Goal: Task Accomplishment & Management: Manage account settings

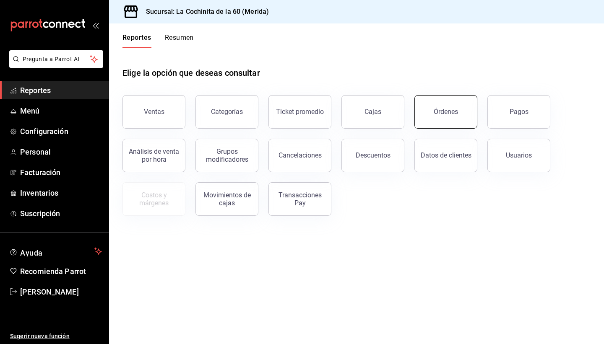
click at [453, 124] on button "Órdenes" at bounding box center [445, 112] width 63 height 34
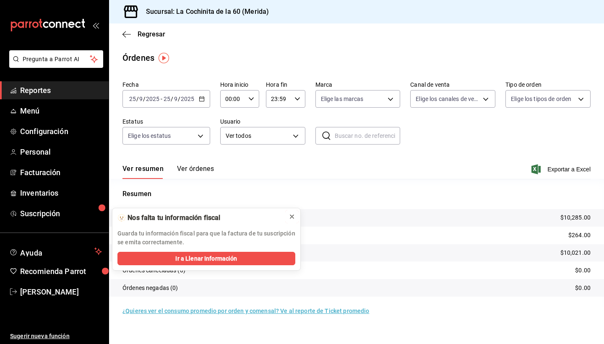
click at [292, 218] on icon at bounding box center [292, 216] width 7 height 7
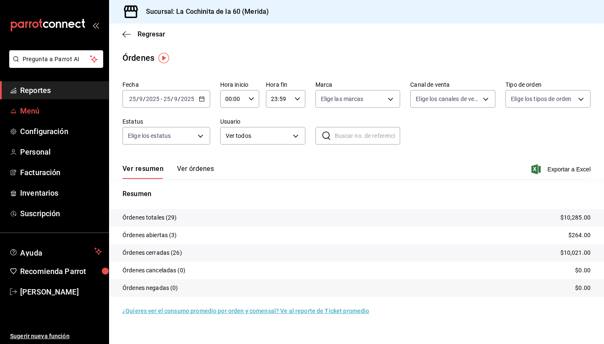
click at [36, 113] on span "Menú" at bounding box center [61, 110] width 82 height 11
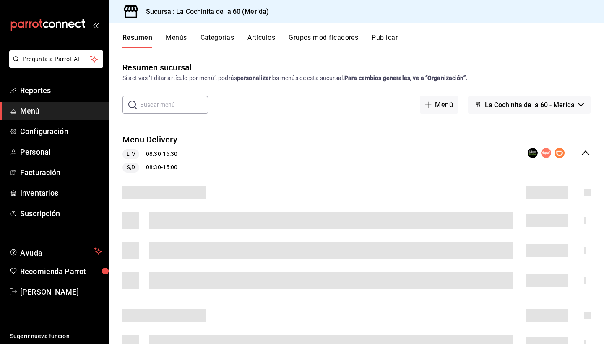
click at [265, 41] on button "Artículos" at bounding box center [261, 41] width 28 height 14
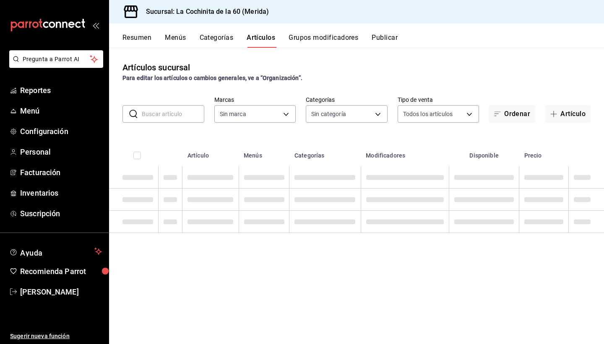
type input "268ce8d1-4722-4411-a626-51c418737468"
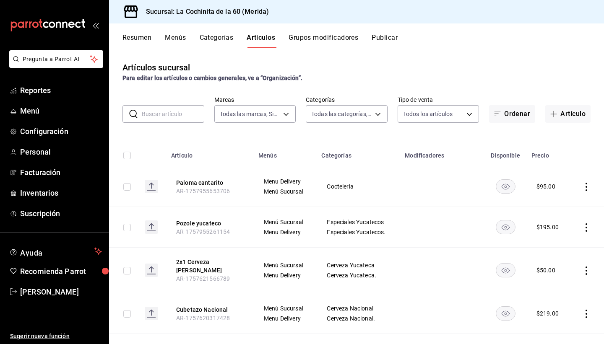
type input "0ea86ccc-9aee-4c85-9326-ddb47e5d3876,cf8b5d9a-166c-4b97-a20e-5714138213e1,9b19a…"
click at [172, 120] on input "text" at bounding box center [173, 114] width 62 height 17
type input "mineral"
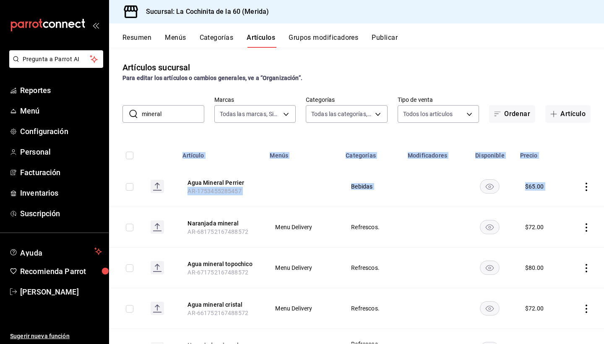
drag, startPoint x: 601, startPoint y: 135, endPoint x: 599, endPoint y: 193, distance: 57.5
click at [599, 193] on div "Artículos sucursal Para editar los artículos o cambios generales, ve a “Organiz…" at bounding box center [356, 196] width 495 height 296
click at [500, 222] on td at bounding box center [490, 227] width 50 height 41
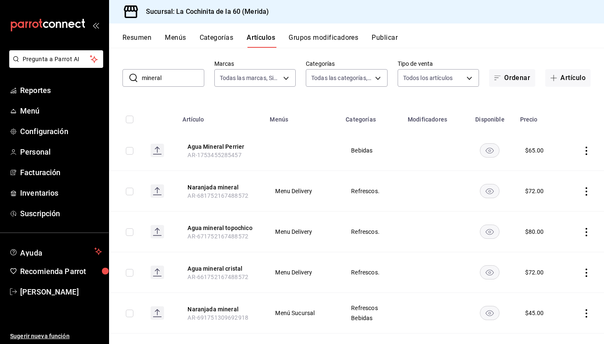
scroll to position [34, 0]
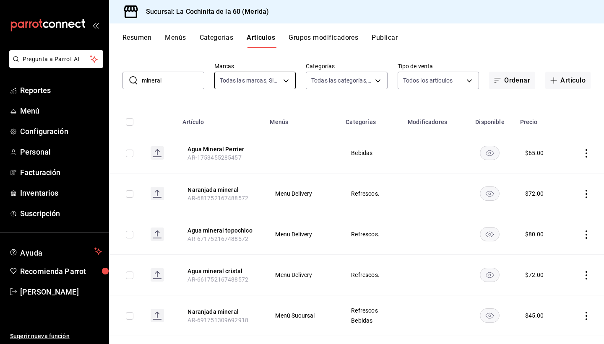
click at [278, 79] on body "Pregunta a Parrot AI Reportes Menú Configuración Personal Facturación Inventari…" at bounding box center [302, 172] width 604 height 344
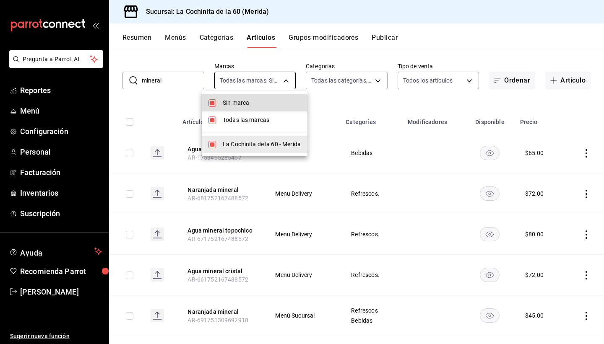
click at [278, 79] on div at bounding box center [302, 172] width 604 height 344
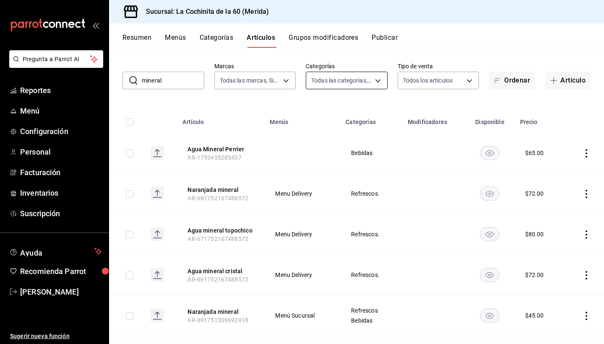
click at [365, 80] on body "Pregunta a Parrot AI Reportes Menú Configuración Personal Facturación Inventari…" at bounding box center [302, 172] width 604 height 344
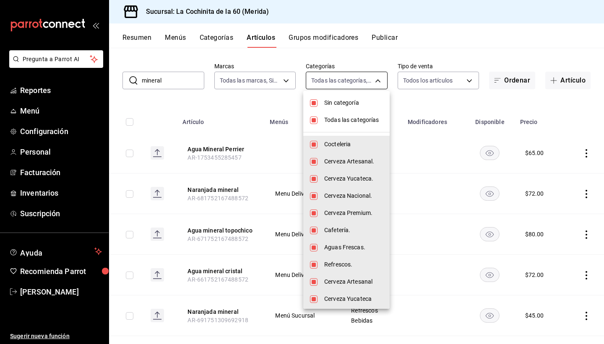
click at [365, 80] on div at bounding box center [302, 172] width 604 height 344
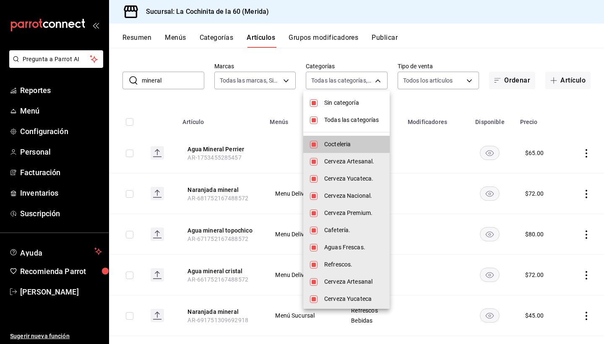
click at [448, 146] on div at bounding box center [302, 172] width 604 height 344
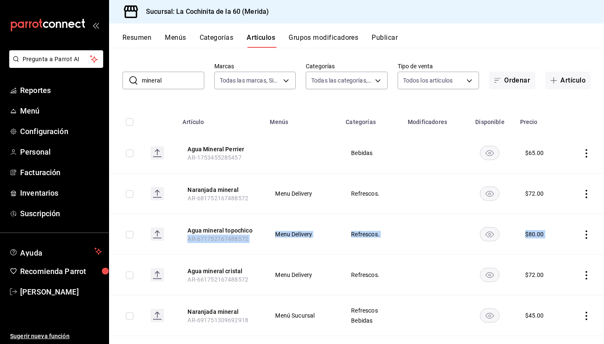
drag, startPoint x: 603, startPoint y: 180, endPoint x: 603, endPoint y: 215, distance: 35.2
click at [603, 215] on tbody "Agua Mineral [PERSON_NAME] AR-1753455285457 Bebidas $ 65.00 Naranjada mineral A…" at bounding box center [356, 275] width 495 height 284
click at [575, 250] on td at bounding box center [584, 234] width 40 height 41
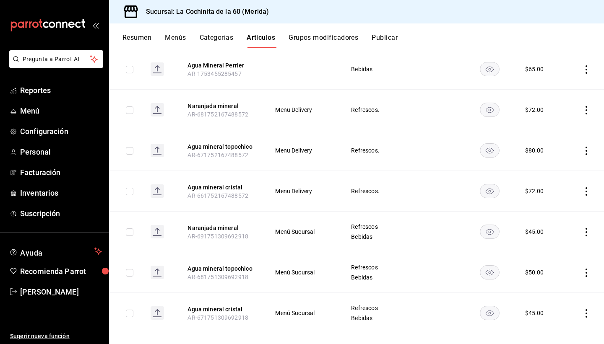
scroll to position [127, 0]
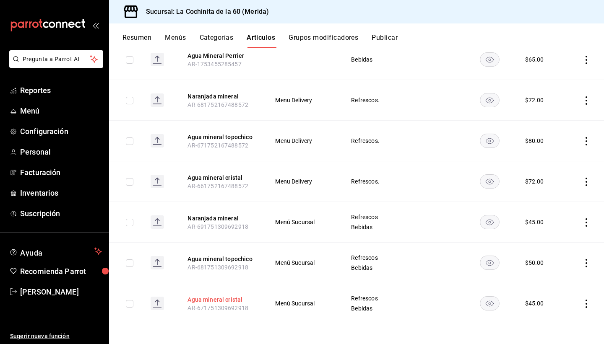
click at [226, 301] on button "Agua mineral cristal" at bounding box center [220, 300] width 67 height 8
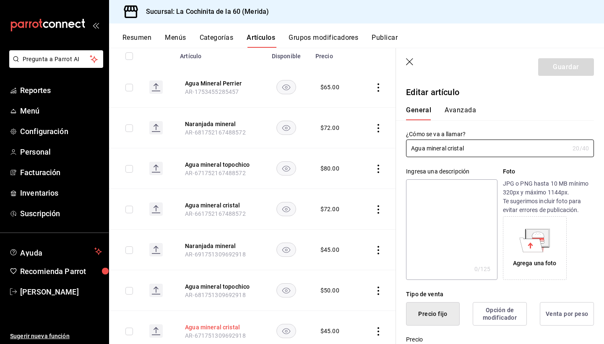
type input "$45.00"
type input "Agua mineral Nestle"
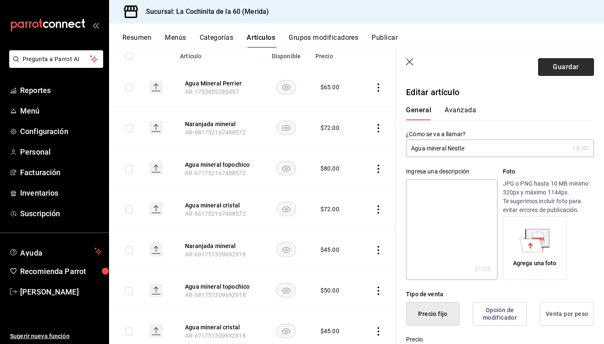
click at [572, 71] on button "Guardar" at bounding box center [566, 67] width 56 height 18
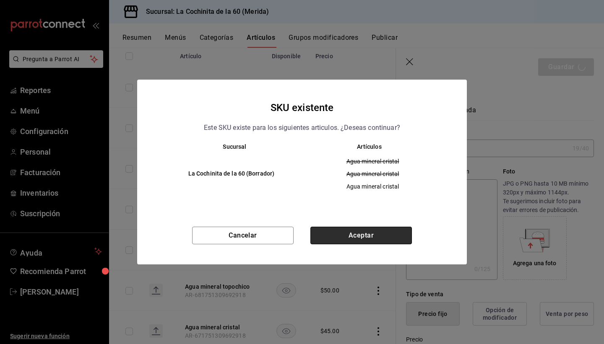
click at [375, 234] on button "Aceptar" at bounding box center [361, 236] width 102 height 18
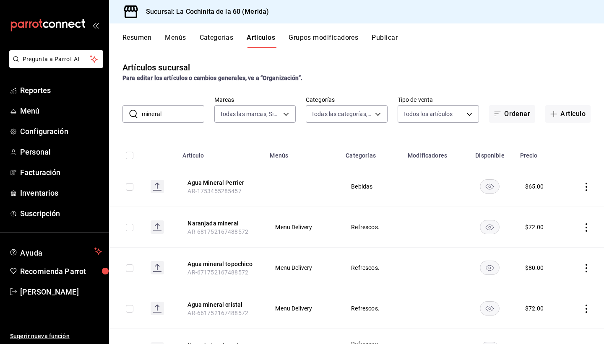
click at [586, 148] on th at bounding box center [584, 153] width 40 height 27
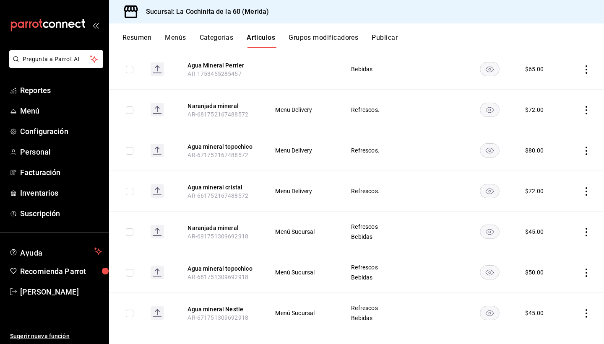
scroll to position [127, 0]
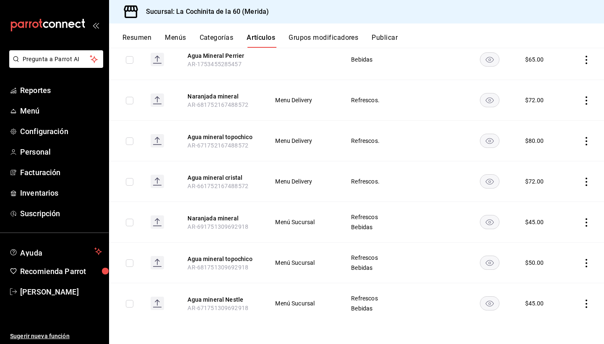
click at [390, 36] on button "Publicar" at bounding box center [385, 41] width 26 height 14
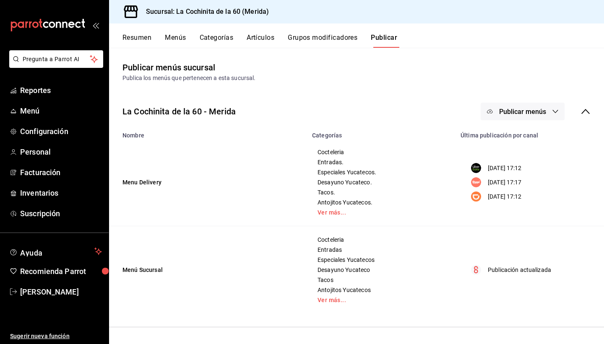
click at [529, 119] on button "Publicar menús" at bounding box center [523, 112] width 84 height 18
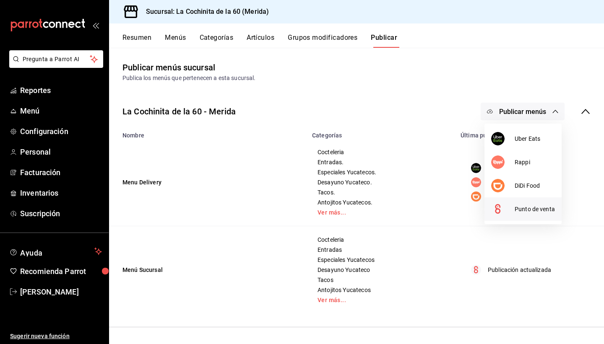
click at [532, 211] on span "Punto de venta" at bounding box center [535, 209] width 40 height 9
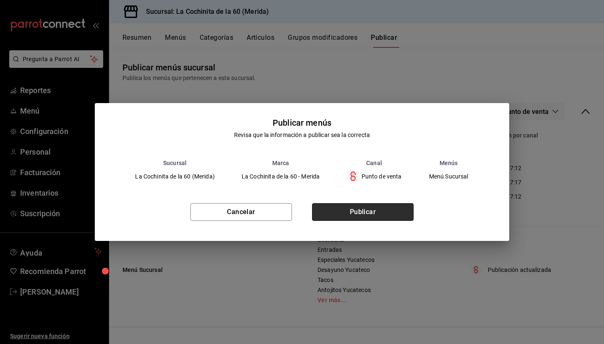
click at [357, 213] on button "Publicar" at bounding box center [363, 212] width 102 height 18
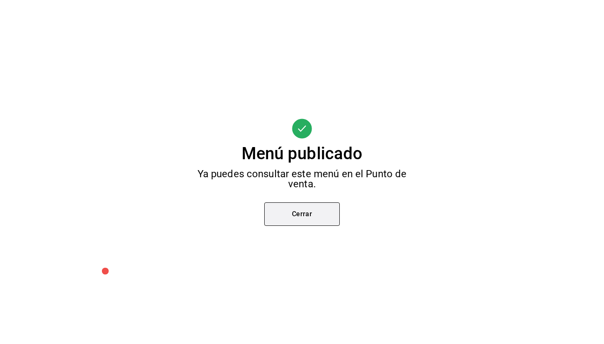
drag, startPoint x: 291, startPoint y: 229, endPoint x: 291, endPoint y: 220, distance: 9.2
click at [280, 216] on div "Menú publicado Ya puedes consultar este menú en el Punto de venta. Cerrar" at bounding box center [302, 172] width 604 height 344
click at [280, 216] on button "Cerrar" at bounding box center [302, 214] width 76 height 23
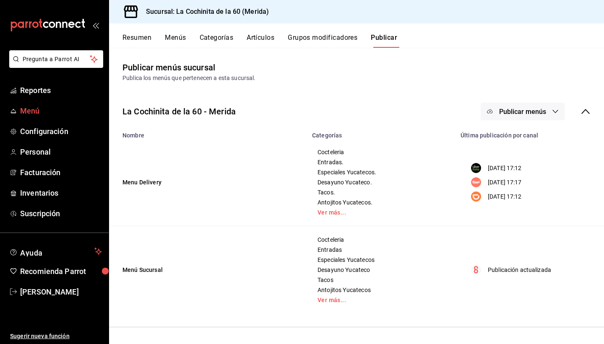
click at [29, 117] on link "Menú" at bounding box center [54, 111] width 109 height 18
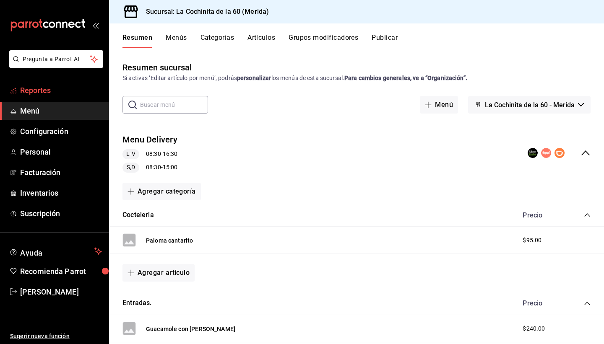
click at [38, 95] on span "Reportes" at bounding box center [61, 90] width 82 height 11
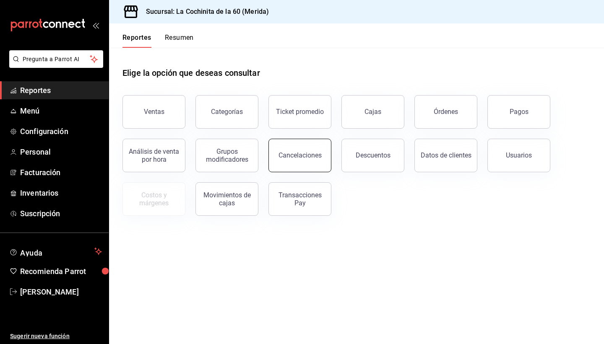
click at [310, 166] on button "Cancelaciones" at bounding box center [299, 156] width 63 height 34
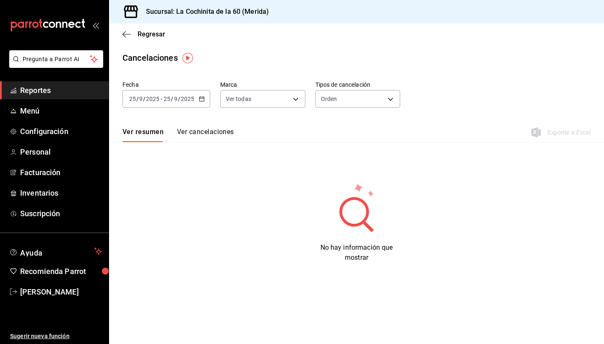
click at [200, 100] on icon "button" at bounding box center [202, 99] width 6 height 6
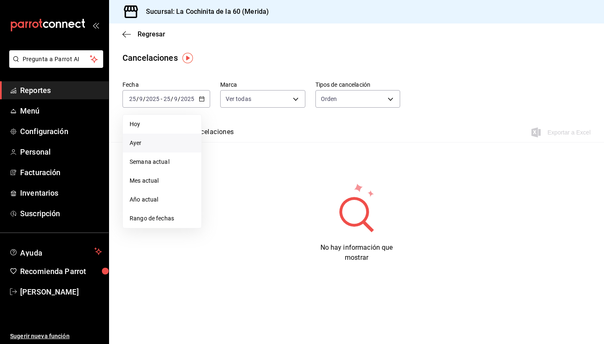
click at [163, 143] on span "Ayer" at bounding box center [162, 143] width 65 height 9
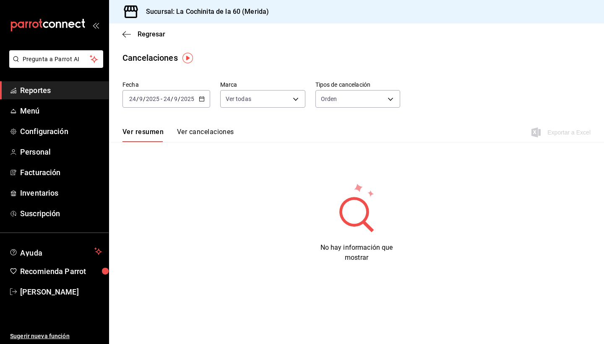
click at [217, 133] on button "Ver cancelaciones" at bounding box center [205, 135] width 57 height 14
click at [261, 109] on div "Fecha [DATE] [DATE] - [DATE] [DATE] Marca Ver todas [object Object] Tipos de ca…" at bounding box center [356, 98] width 468 height 40
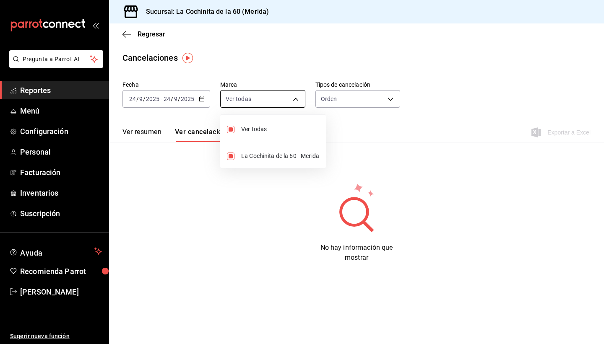
click at [268, 101] on body "Pregunta a Parrot AI Reportes Menú Configuración Personal Facturación Inventari…" at bounding box center [302, 172] width 604 height 344
click at [268, 110] on div at bounding box center [302, 172] width 604 height 344
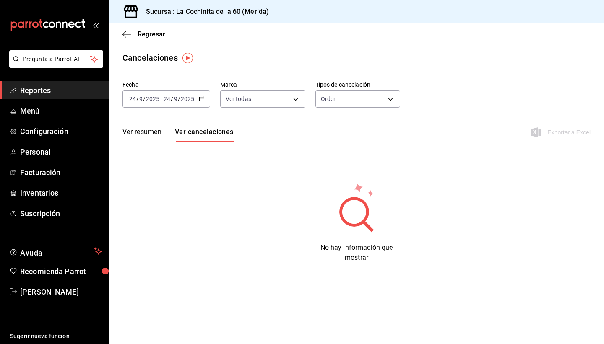
click at [152, 133] on button "Ver resumen" at bounding box center [141, 135] width 39 height 14
click at [217, 136] on button "Ver cancelaciones" at bounding box center [205, 135] width 57 height 14
click at [29, 117] on link "Menú" at bounding box center [54, 111] width 109 height 18
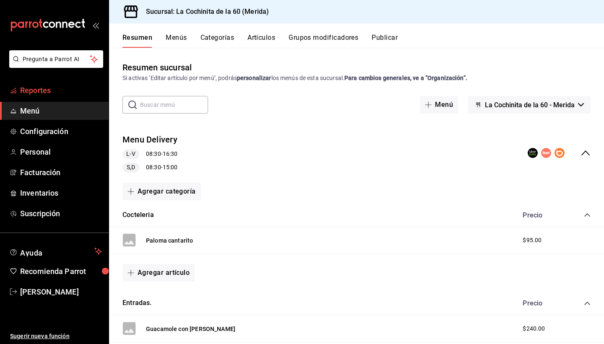
click at [48, 88] on span "Reportes" at bounding box center [61, 90] width 82 height 11
